Goal: Find specific page/section

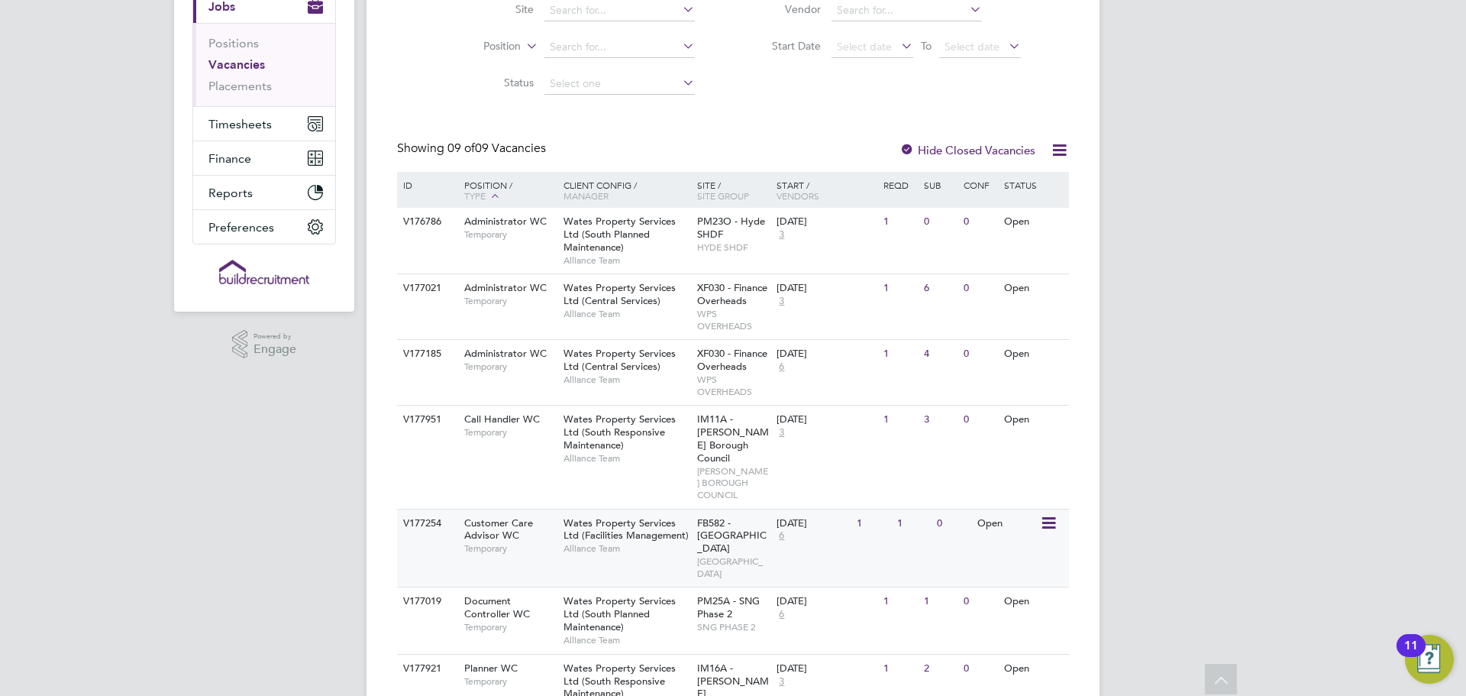
scroll to position [229, 0]
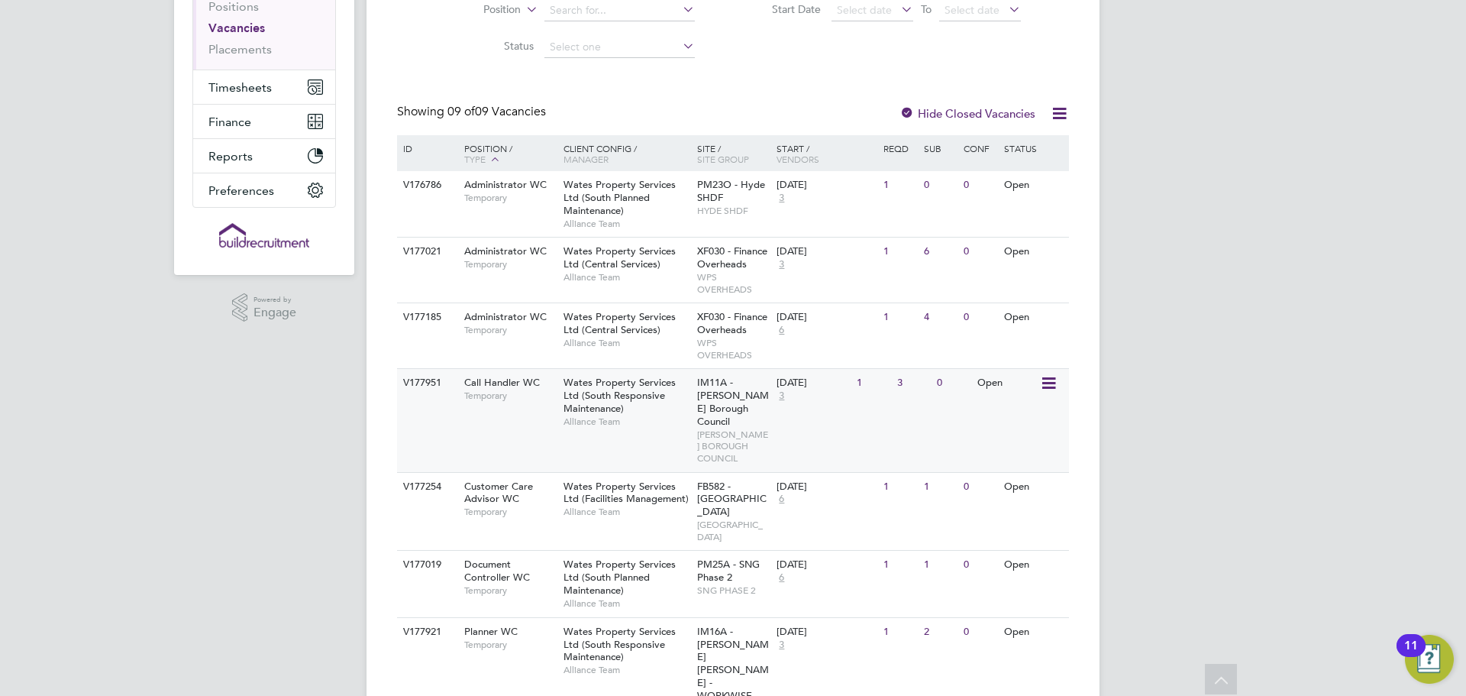
click at [519, 395] on span "Temporary" at bounding box center [510, 395] width 92 height 12
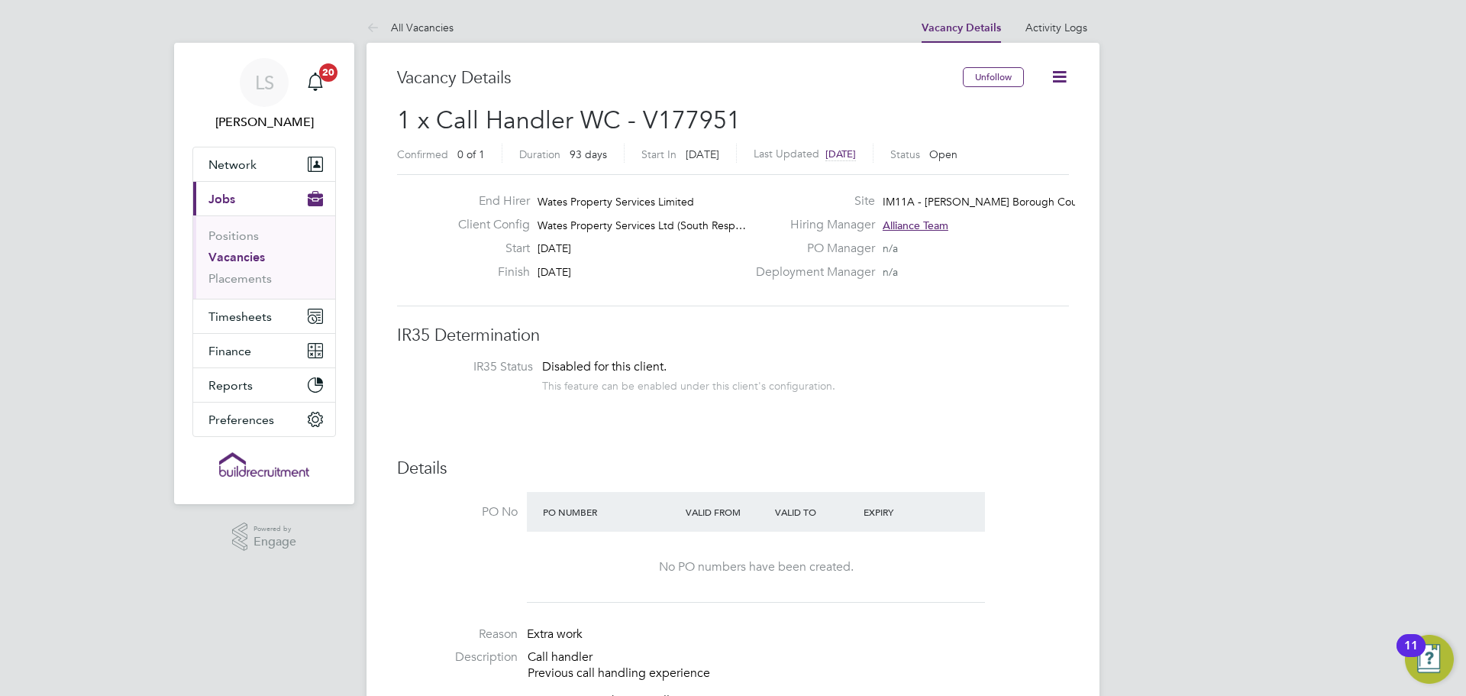
click at [260, 261] on link "Vacancies" at bounding box center [236, 257] width 57 height 15
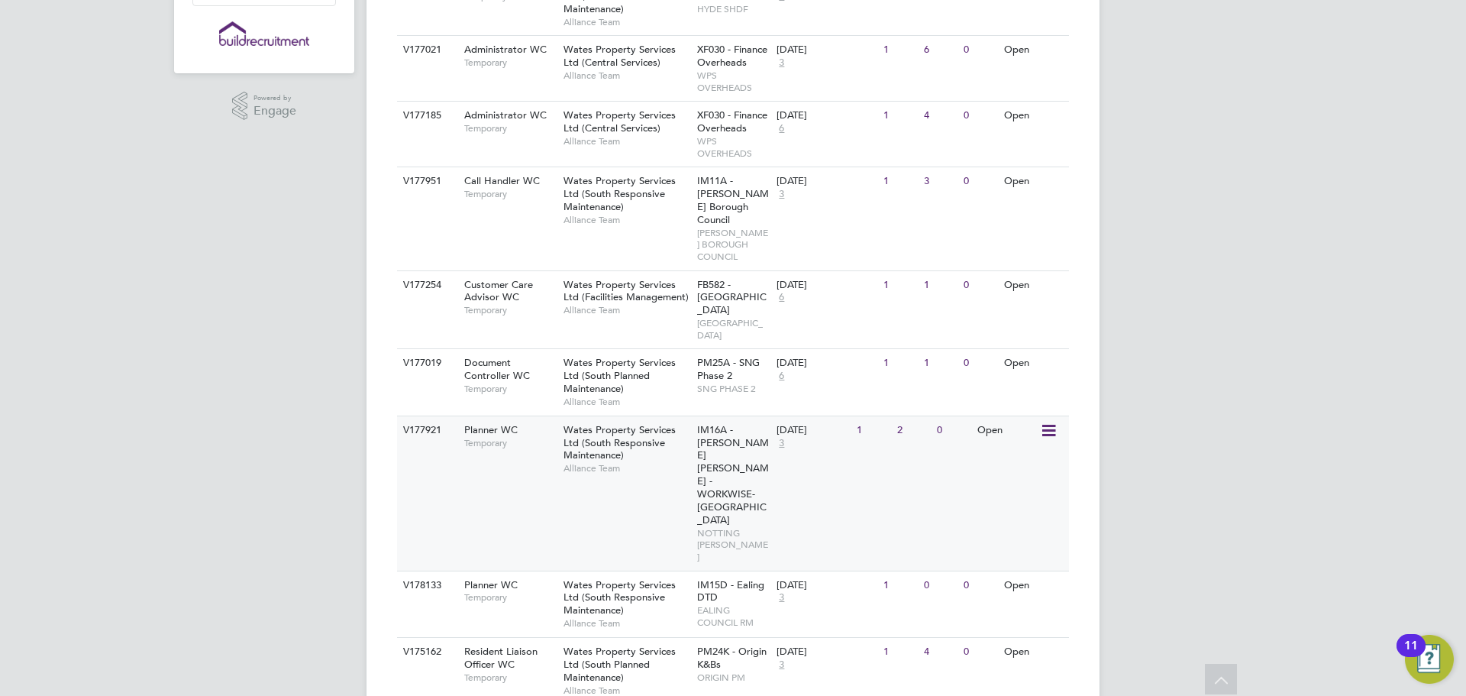
click at [515, 462] on div "V177921 Planner WC Temporary Wates Property Services Ltd (South Responsive Main…" at bounding box center [733, 492] width 672 height 155
